Goal: Entertainment & Leisure: Consume media (video, audio)

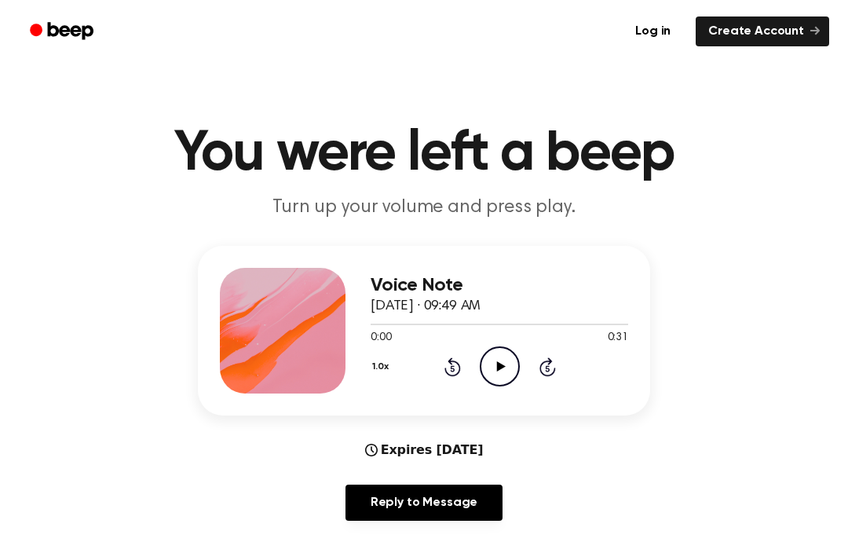
click at [501, 368] on icon at bounding box center [501, 366] width 9 height 10
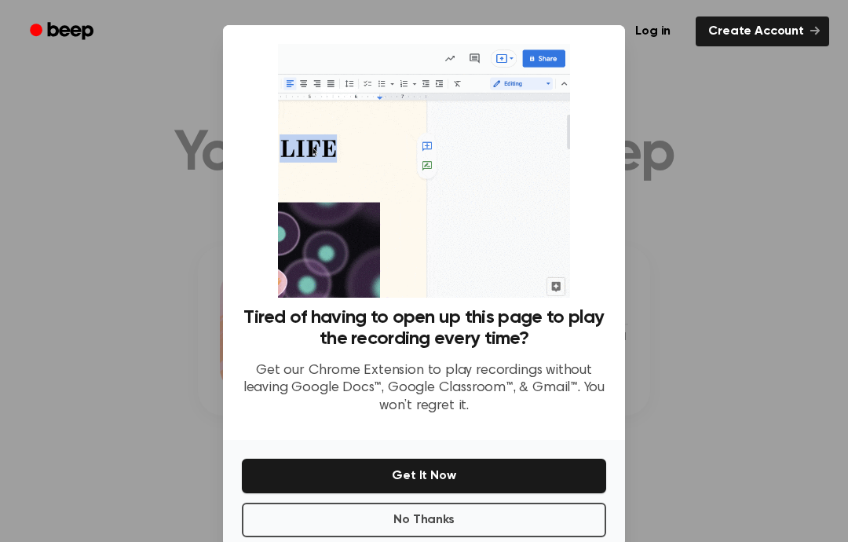
click at [478, 537] on button "No Thanks" at bounding box center [424, 520] width 365 height 35
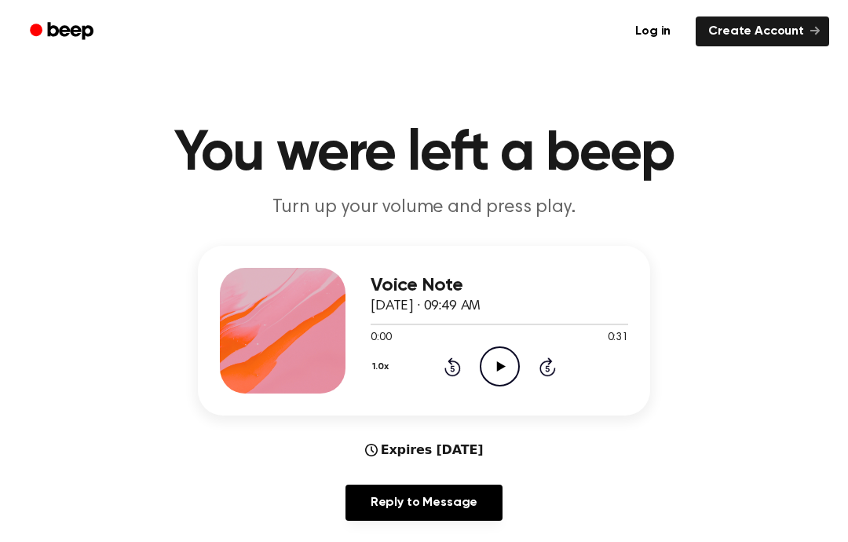
click at [498, 361] on icon "Play Audio" at bounding box center [500, 366] width 40 height 40
click at [490, 371] on icon "Pause Audio" at bounding box center [500, 366] width 40 height 40
click at [456, 376] on icon at bounding box center [453, 366] width 16 height 19
click at [456, 375] on icon at bounding box center [453, 366] width 16 height 19
click at [459, 392] on div "Voice Note [DATE] · 09:49 AM 0:00 0:31 Your browser does not support the [objec…" at bounding box center [500, 331] width 258 height 126
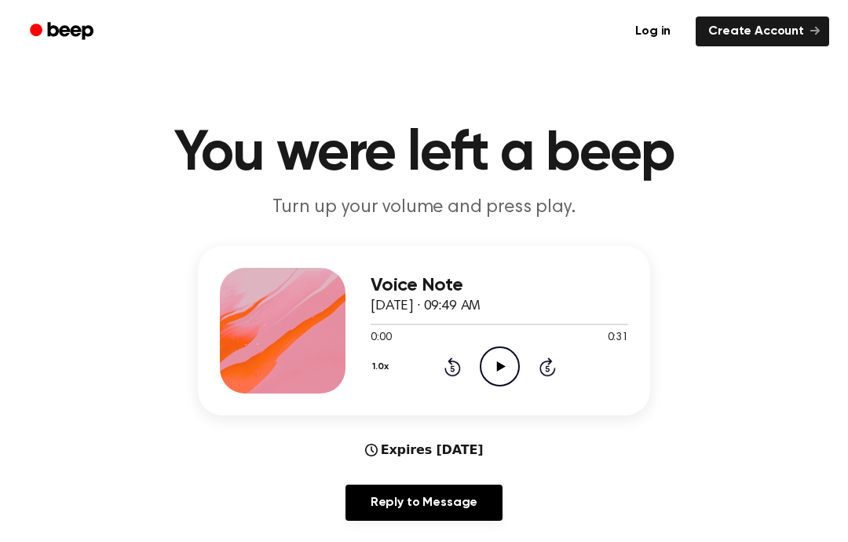
click at [501, 366] on icon at bounding box center [501, 366] width 9 height 10
click at [552, 376] on icon at bounding box center [548, 366] width 16 height 19
click at [547, 368] on icon at bounding box center [547, 368] width 4 height 6
click at [546, 368] on icon at bounding box center [547, 368] width 4 height 6
click at [507, 355] on icon "Play Audio" at bounding box center [500, 366] width 40 height 40
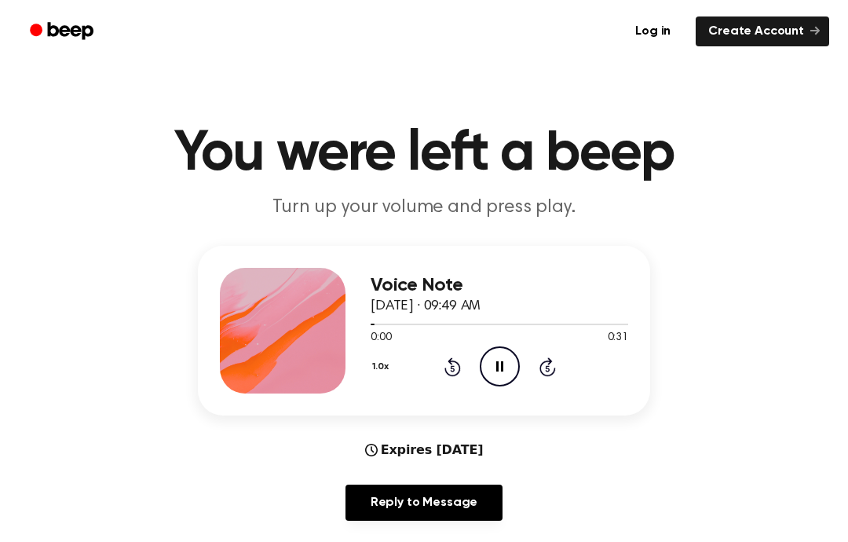
click at [550, 363] on icon at bounding box center [548, 366] width 16 height 19
click at [550, 360] on icon at bounding box center [548, 366] width 16 height 19
click at [555, 365] on icon "Skip 5 seconds" at bounding box center [547, 367] width 17 height 20
click at [554, 373] on icon at bounding box center [548, 366] width 16 height 19
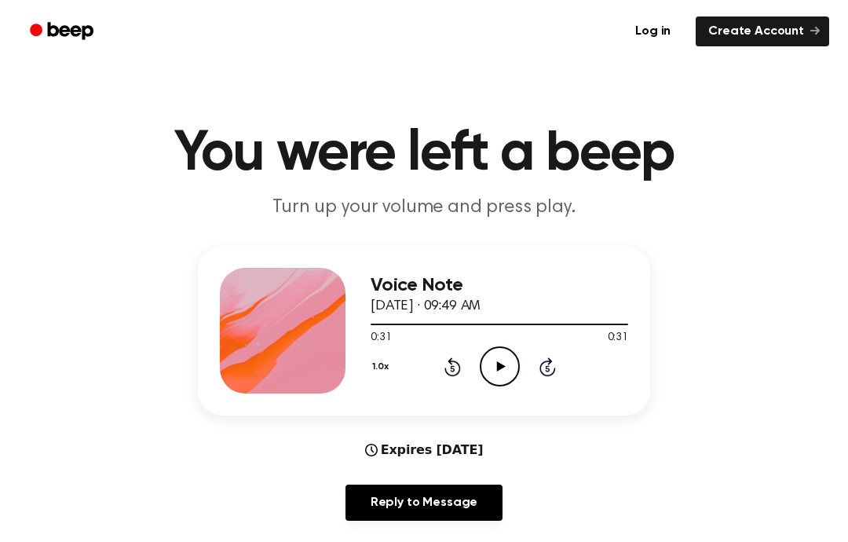
click at [519, 398] on div "Voice Note [DATE] · 09:49 AM 0:31 0:31 Your browser does not support the [objec…" at bounding box center [424, 331] width 453 height 170
click at [511, 379] on icon "Play Audio" at bounding box center [500, 366] width 40 height 40
click at [497, 367] on icon at bounding box center [501, 366] width 9 height 10
click at [488, 364] on icon "Pause Audio" at bounding box center [500, 366] width 40 height 40
click at [499, 366] on icon at bounding box center [501, 366] width 9 height 10
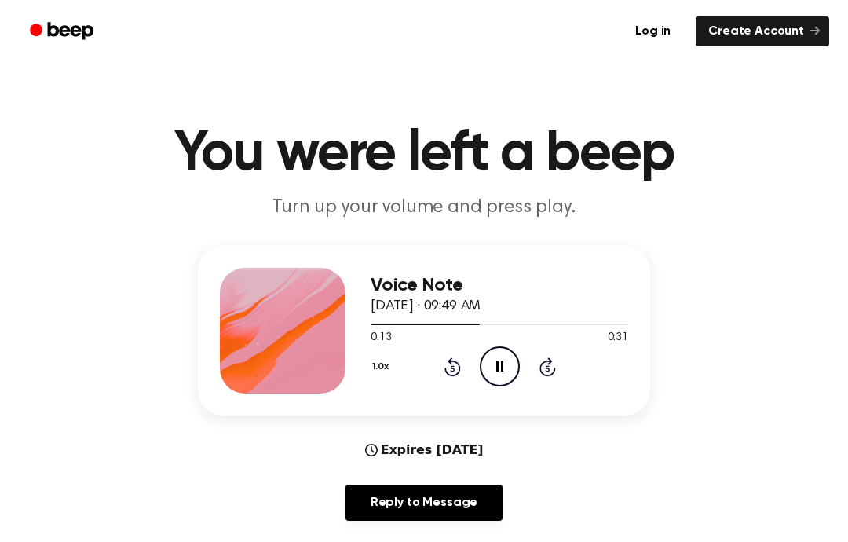
click at [488, 383] on icon "Pause Audio" at bounding box center [500, 366] width 40 height 40
click at [472, 377] on div "1.0x Rewind 5 seconds Play Audio Skip 5 seconds" at bounding box center [500, 366] width 258 height 40
click at [481, 379] on icon "Play Audio" at bounding box center [500, 366] width 40 height 40
